Goal: Transaction & Acquisition: Subscribe to service/newsletter

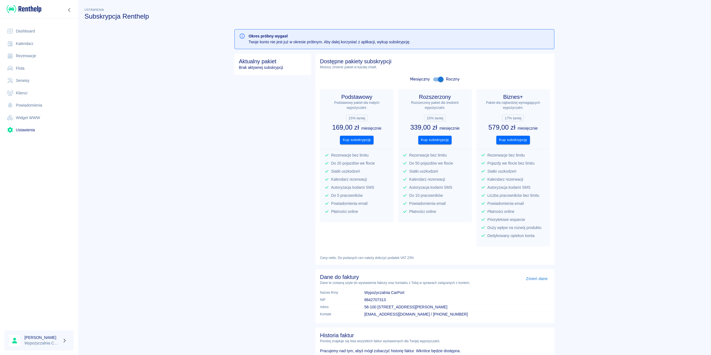
click at [437, 79] on input "checkbox" at bounding box center [441, 79] width 32 height 11
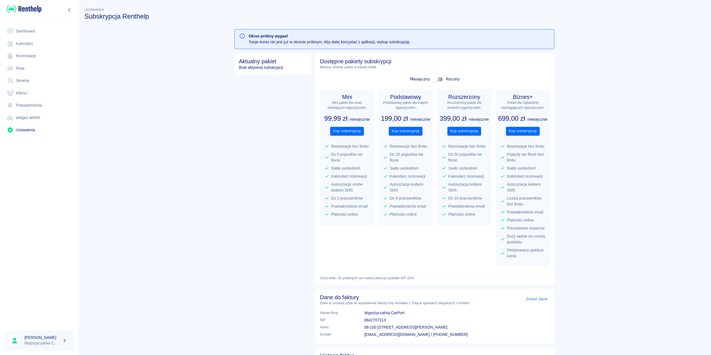
click at [435, 79] on input "checkbox" at bounding box center [435, 79] width 32 height 11
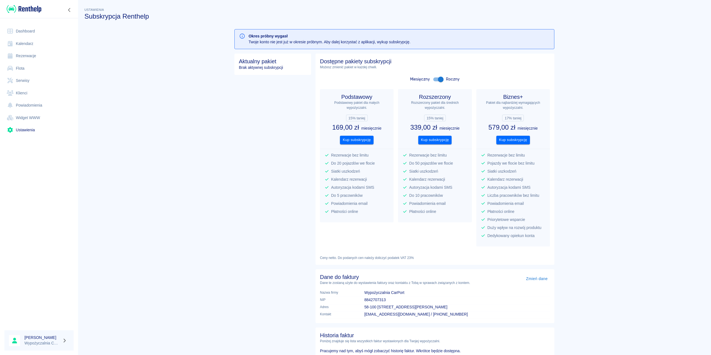
click at [434, 79] on input "checkbox" at bounding box center [441, 79] width 32 height 11
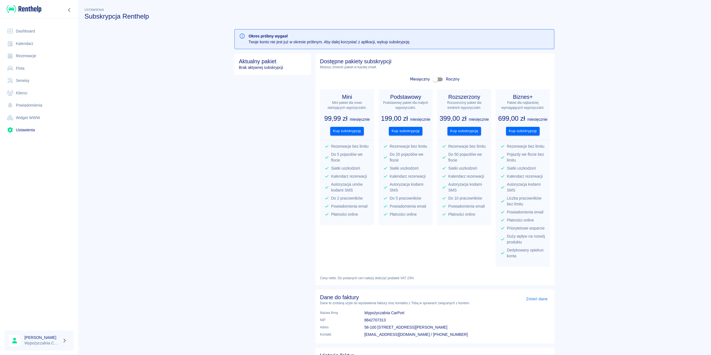
click at [434, 78] on input "checkbox" at bounding box center [435, 79] width 32 height 11
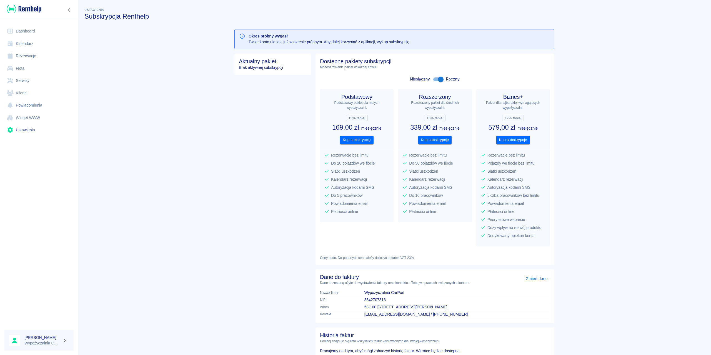
click at [434, 78] on input "checkbox" at bounding box center [441, 79] width 32 height 11
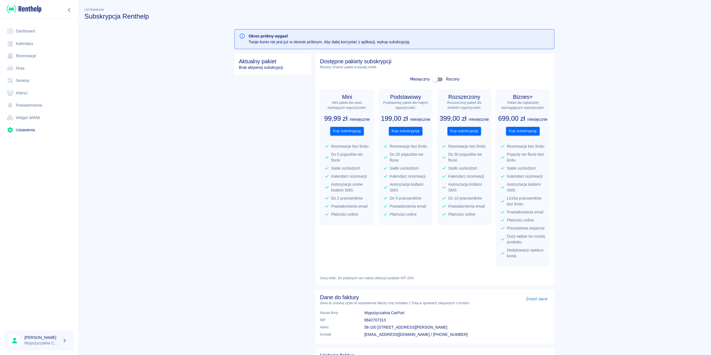
click at [434, 78] on input "checkbox" at bounding box center [435, 79] width 32 height 11
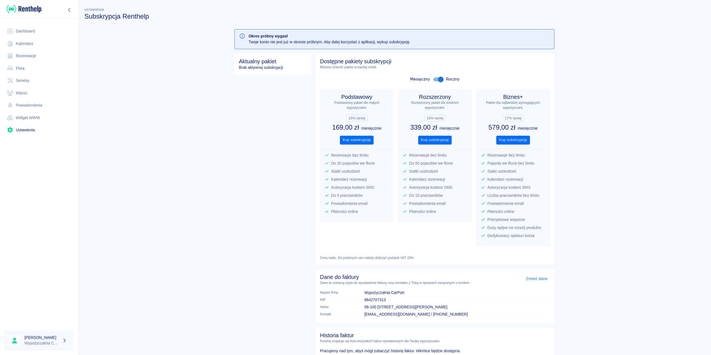
click at [434, 78] on input "checkbox" at bounding box center [441, 79] width 32 height 11
checkbox input "false"
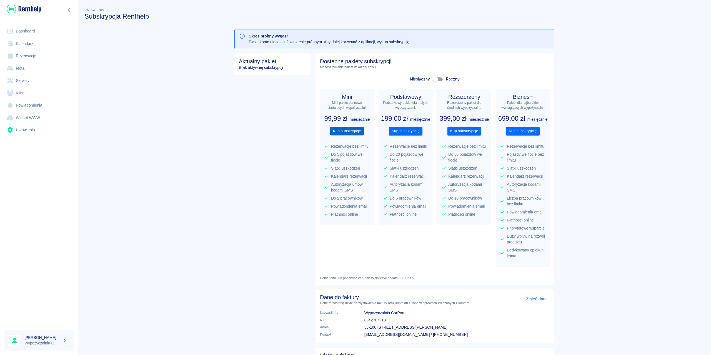
click at [337, 133] on button "Kup subskrypcję" at bounding box center [347, 131] width 34 height 9
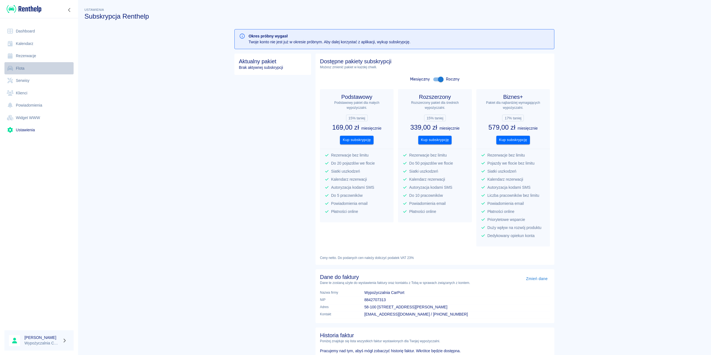
click at [33, 69] on link "Flota" at bounding box center [38, 68] width 69 height 13
click at [15, 68] on link "Flota" at bounding box center [38, 68] width 69 height 13
click at [220, 78] on div "Ustawienia Subskrypcja Renthelp Okres próbny wygasł Twoje konto nie jest już w …" at bounding box center [394, 180] width 633 height 356
click at [431, 81] on input "checkbox" at bounding box center [441, 79] width 32 height 11
checkbox input "false"
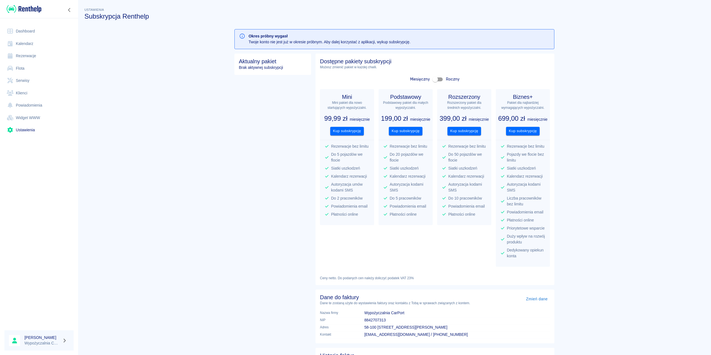
click at [352, 131] on button "Kup subskrypcję" at bounding box center [347, 131] width 34 height 9
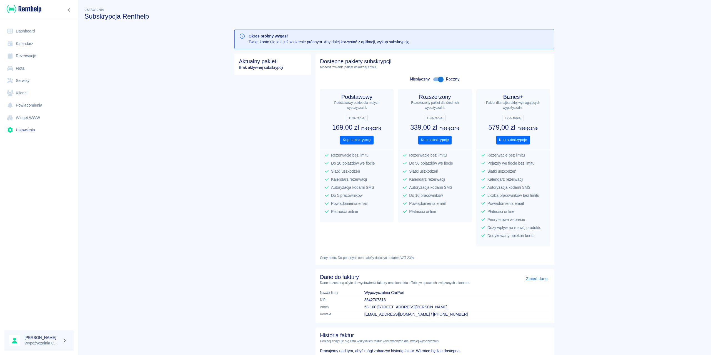
drag, startPoint x: 176, startPoint y: 52, endPoint x: 142, endPoint y: 36, distance: 37.5
click at [153, 42] on div "Ustawienia Subskrypcja Renthelp Okres próbny wygasł Twoje konto nie jest już w …" at bounding box center [394, 180] width 633 height 356
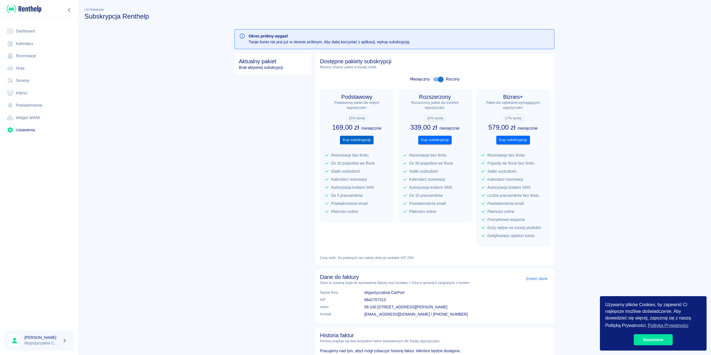
click at [356, 140] on button "Kup subskrypcję" at bounding box center [357, 140] width 34 height 9
click at [552, 71] on div "Dostępne pakiety subskrypcji Możesz zmienić pakiet w każdej chwili. Miesięczny …" at bounding box center [435, 159] width 239 height 211
click at [437, 77] on input "checkbox" at bounding box center [441, 79] width 32 height 11
checkbox input "false"
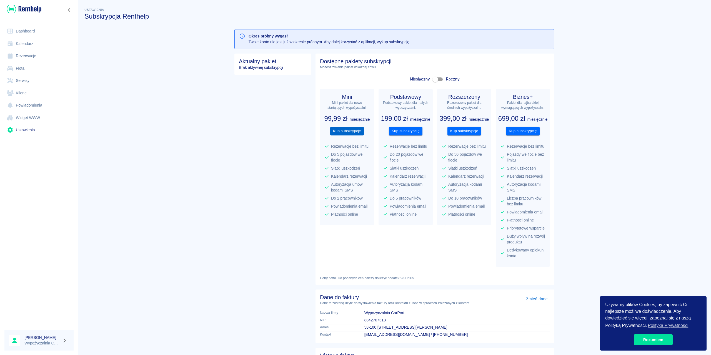
click at [341, 132] on button "Kup subskrypcję" at bounding box center [347, 131] width 34 height 9
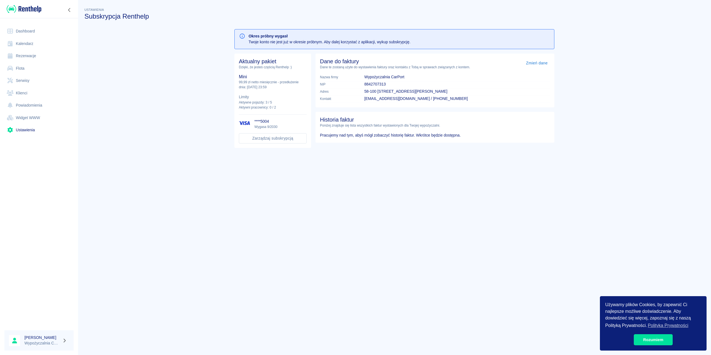
click at [27, 54] on link "Rezerwacje" at bounding box center [38, 56] width 69 height 13
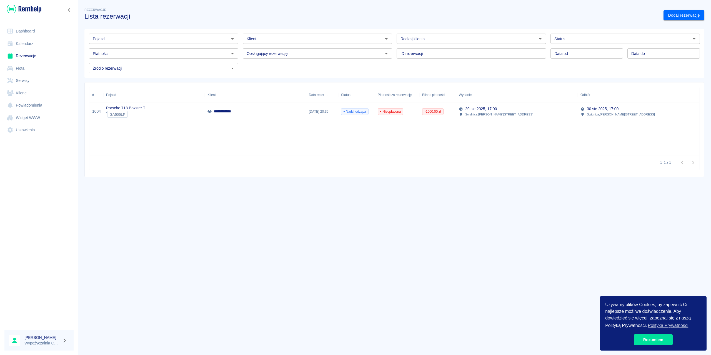
click at [50, 46] on link "Kalendarz" at bounding box center [38, 44] width 69 height 13
